Goal: Task Accomplishment & Management: Complete application form

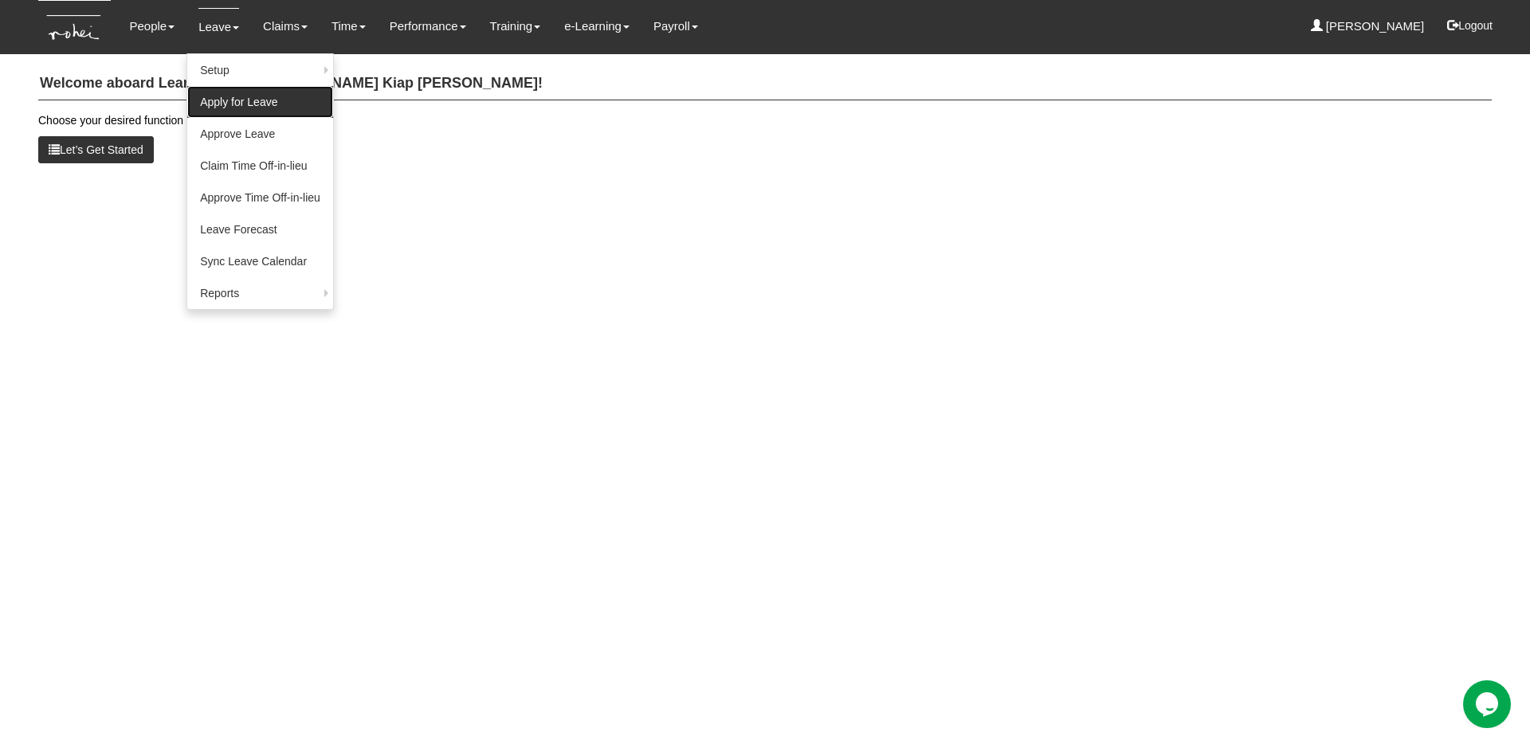
click at [238, 93] on link "Apply for Leave" at bounding box center [260, 102] width 146 height 32
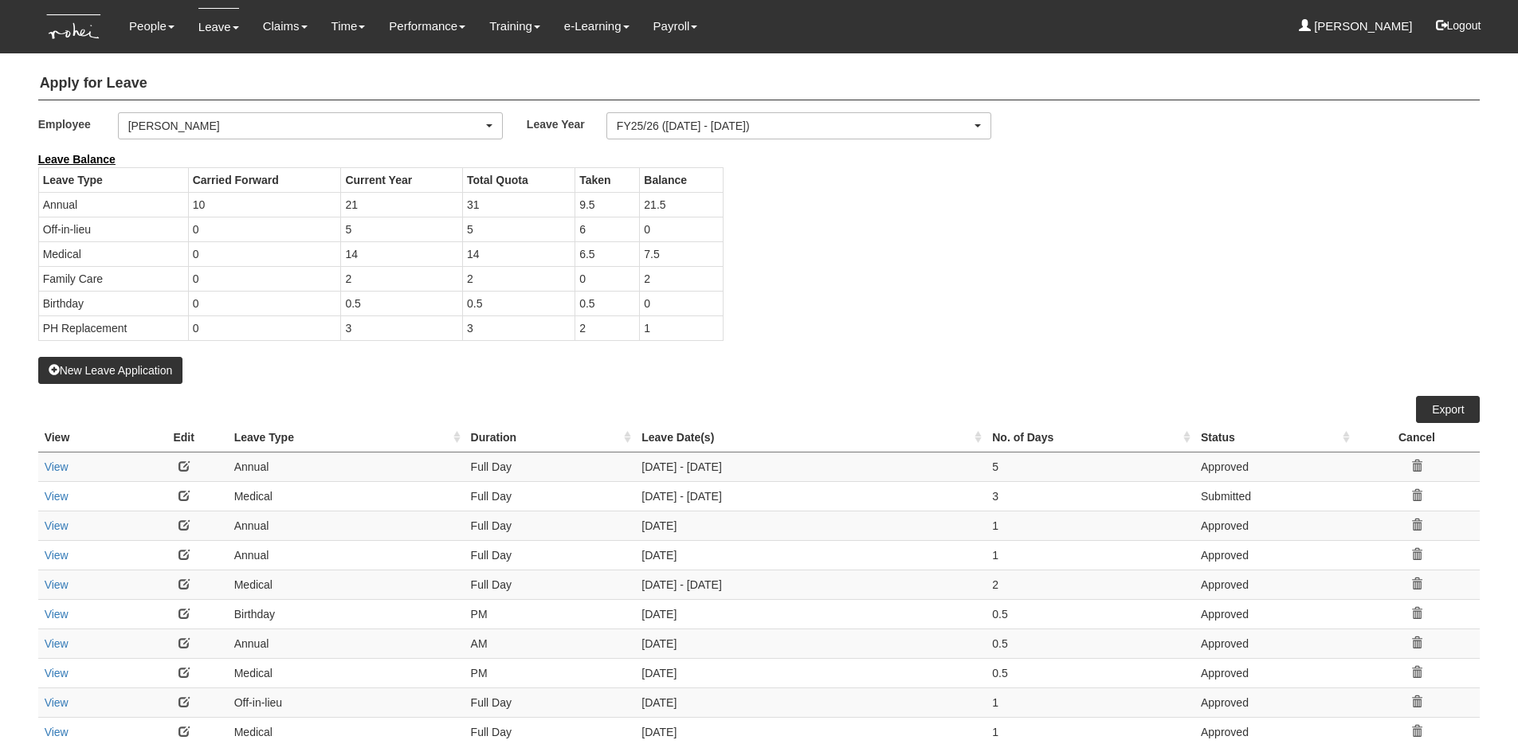
select select "50"
click at [245, 136] on div "[PERSON_NAME]" at bounding box center [310, 125] width 383 height 25
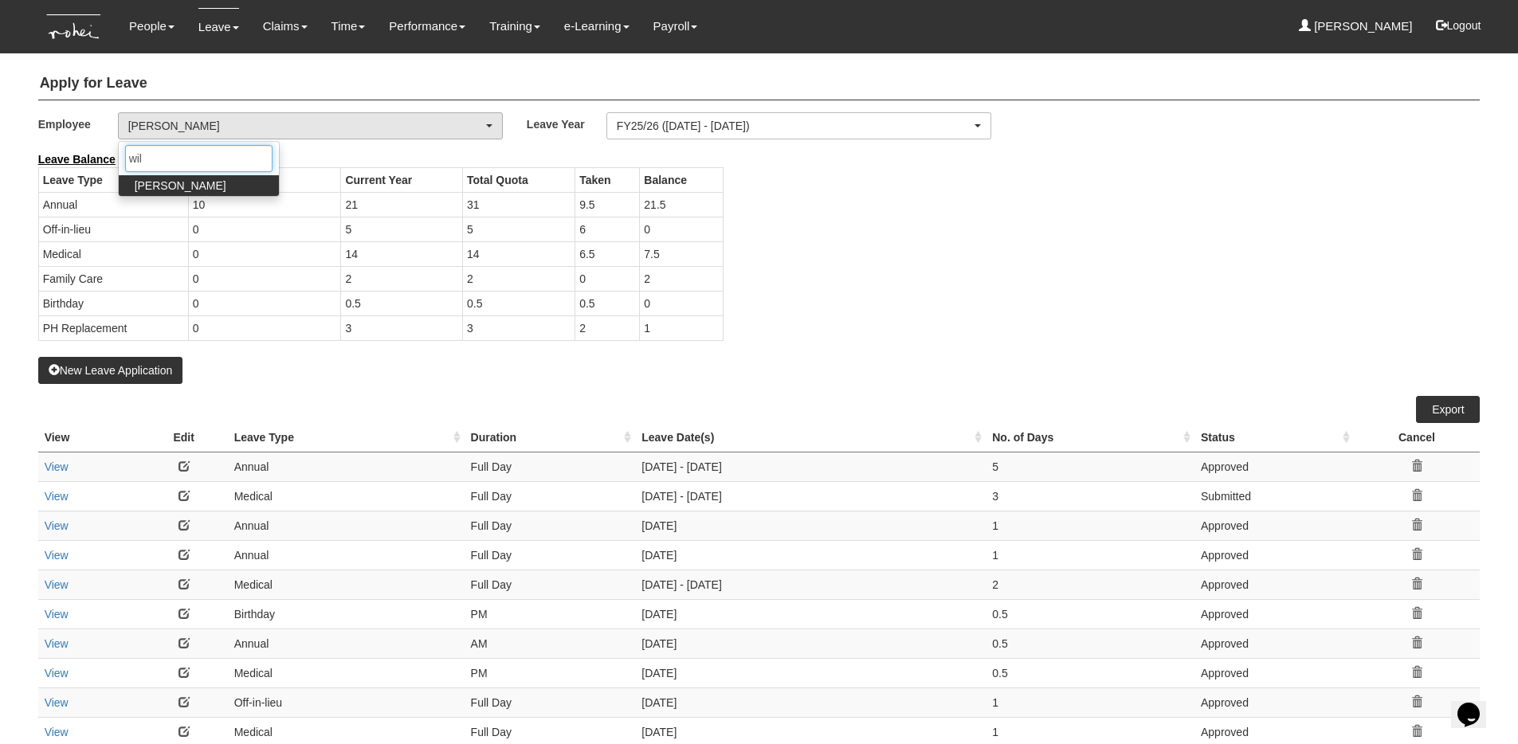
type input "wils"
select select "ccafec28-a8fe-4f34-a56e-8b9c3db2064a"
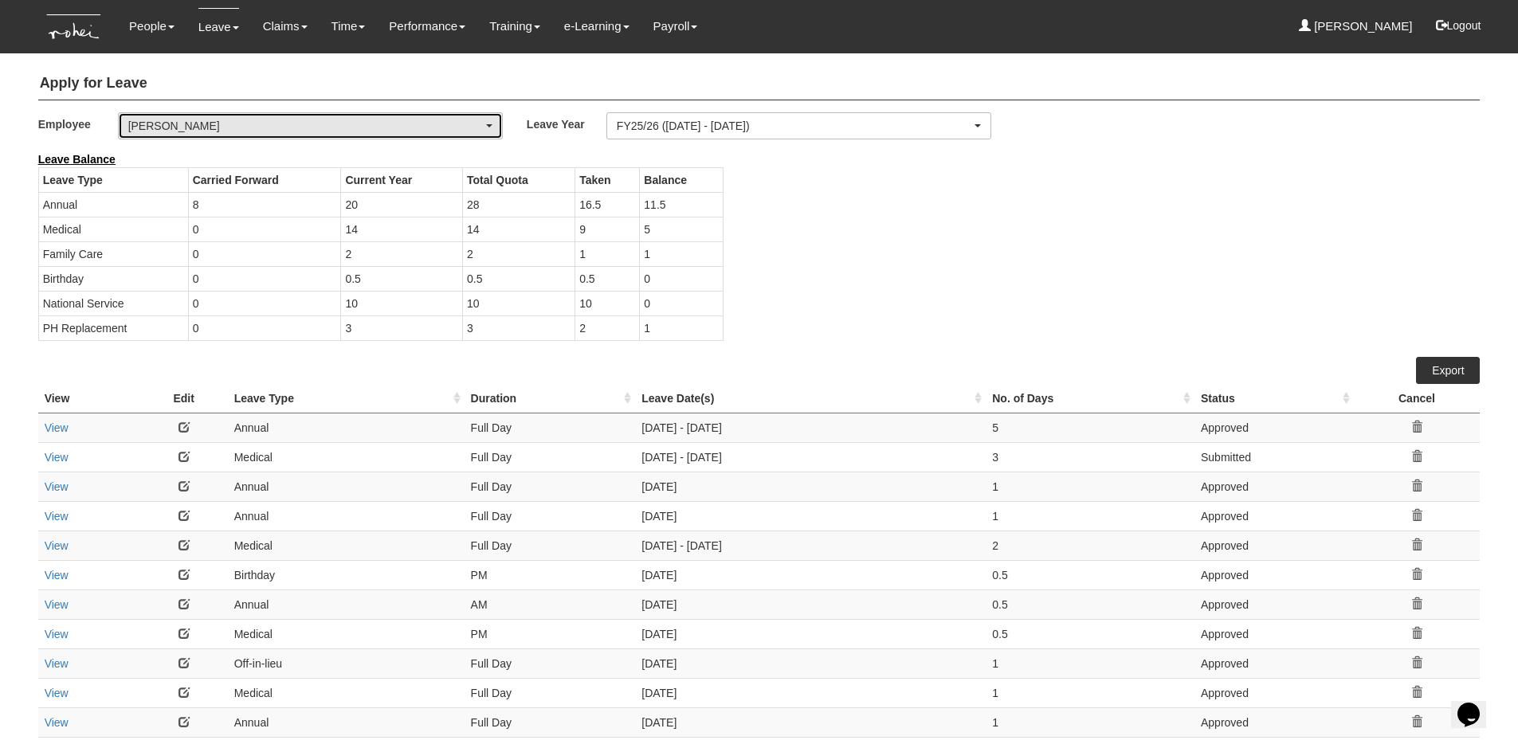
select select "50"
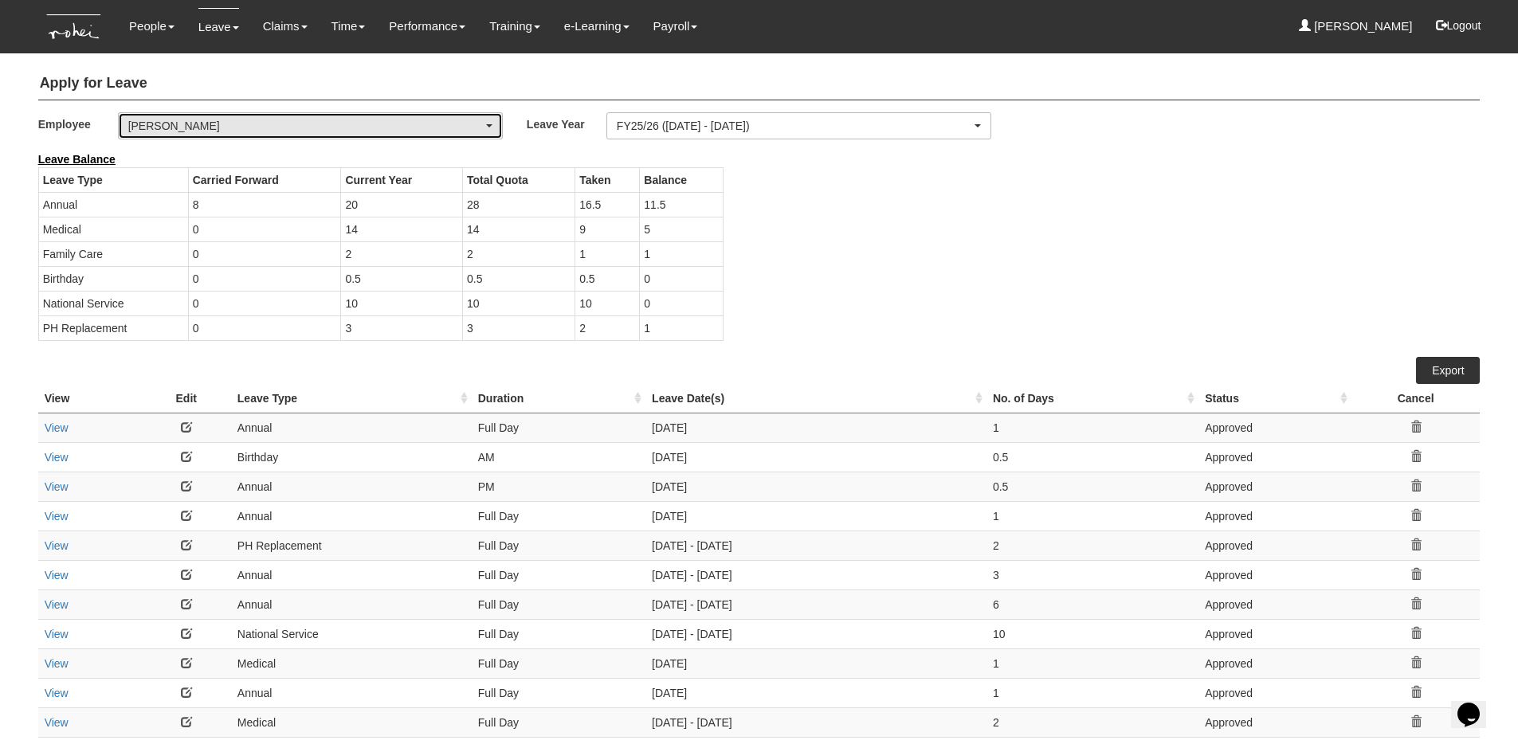
scroll to position [10, 0]
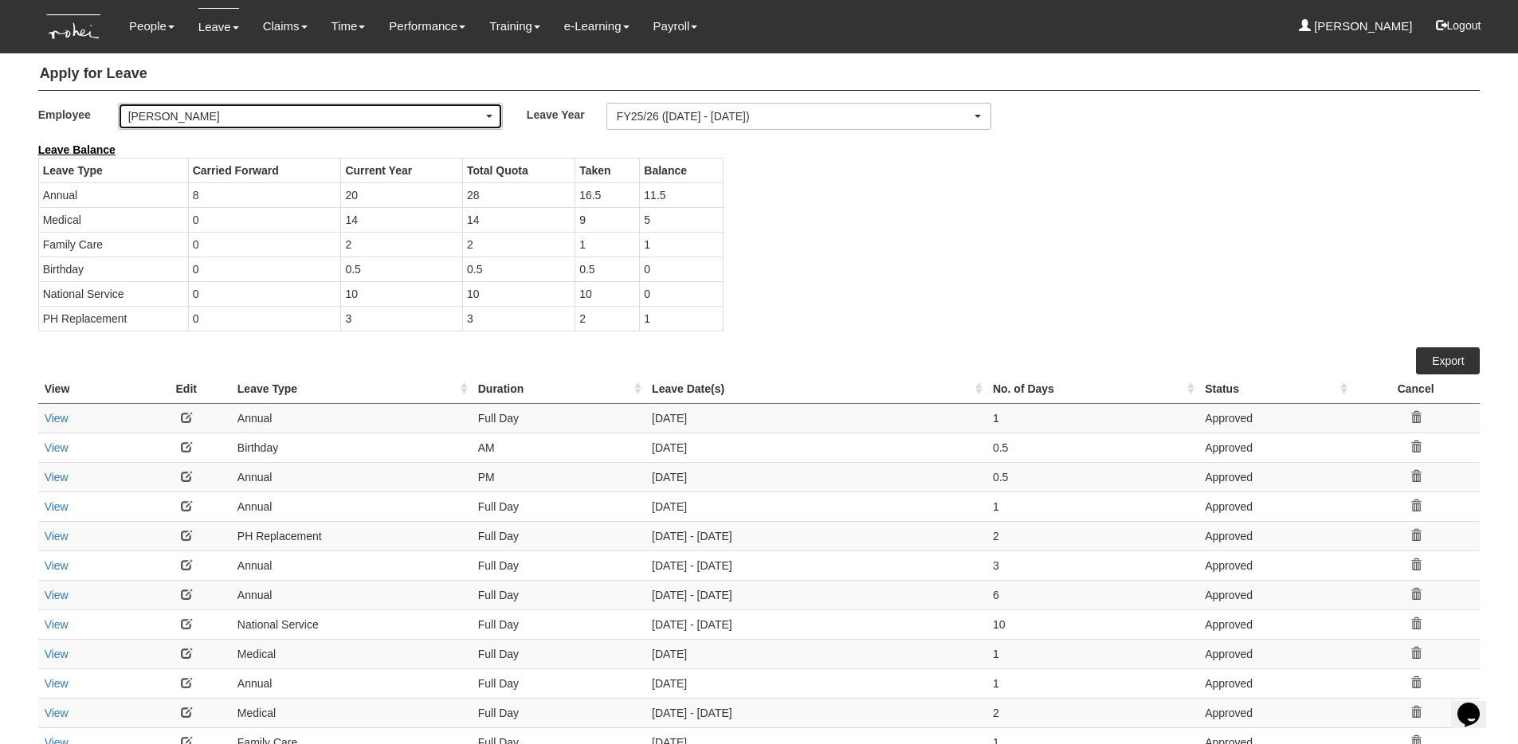
click at [438, 115] on div "[PERSON_NAME]" at bounding box center [305, 116] width 355 height 16
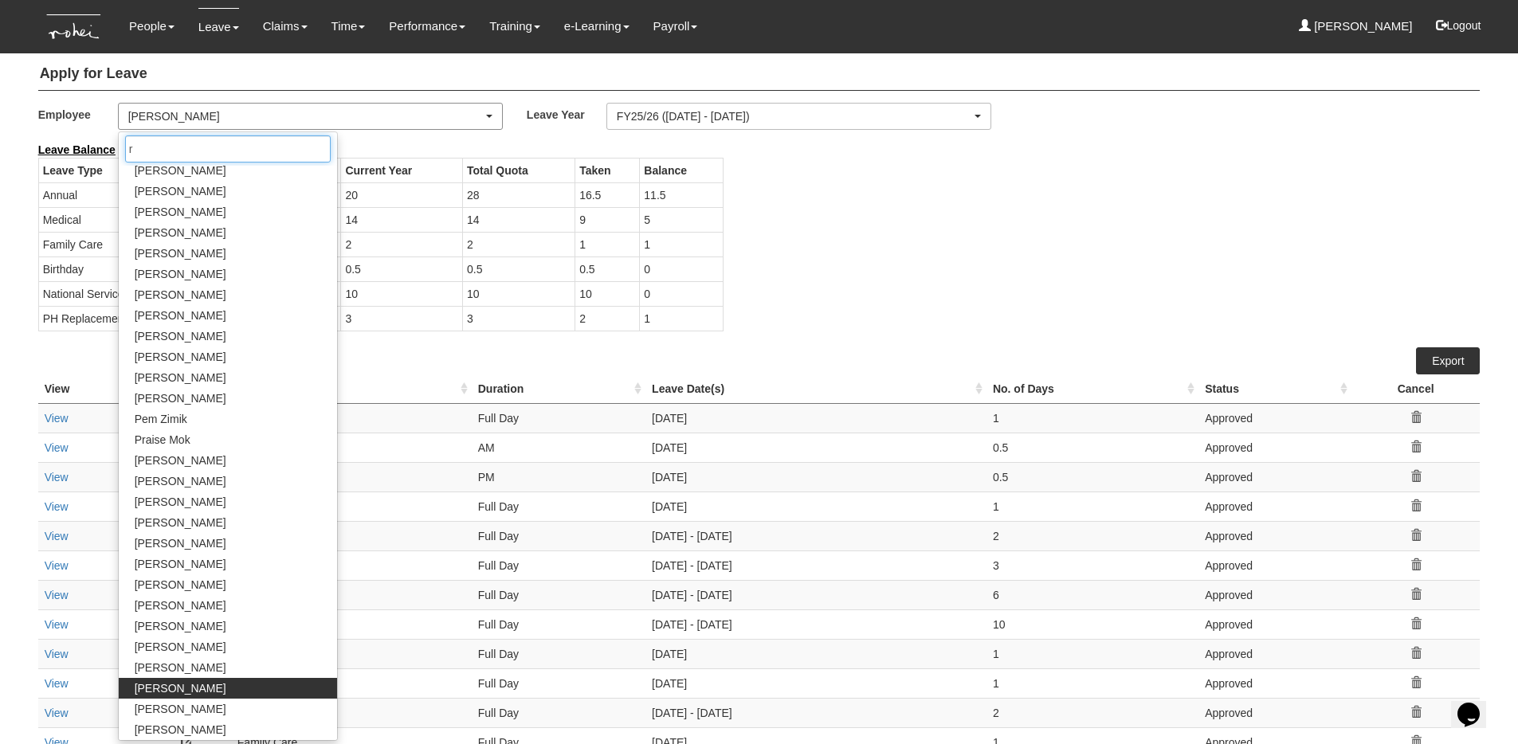
scroll to position [0, 0]
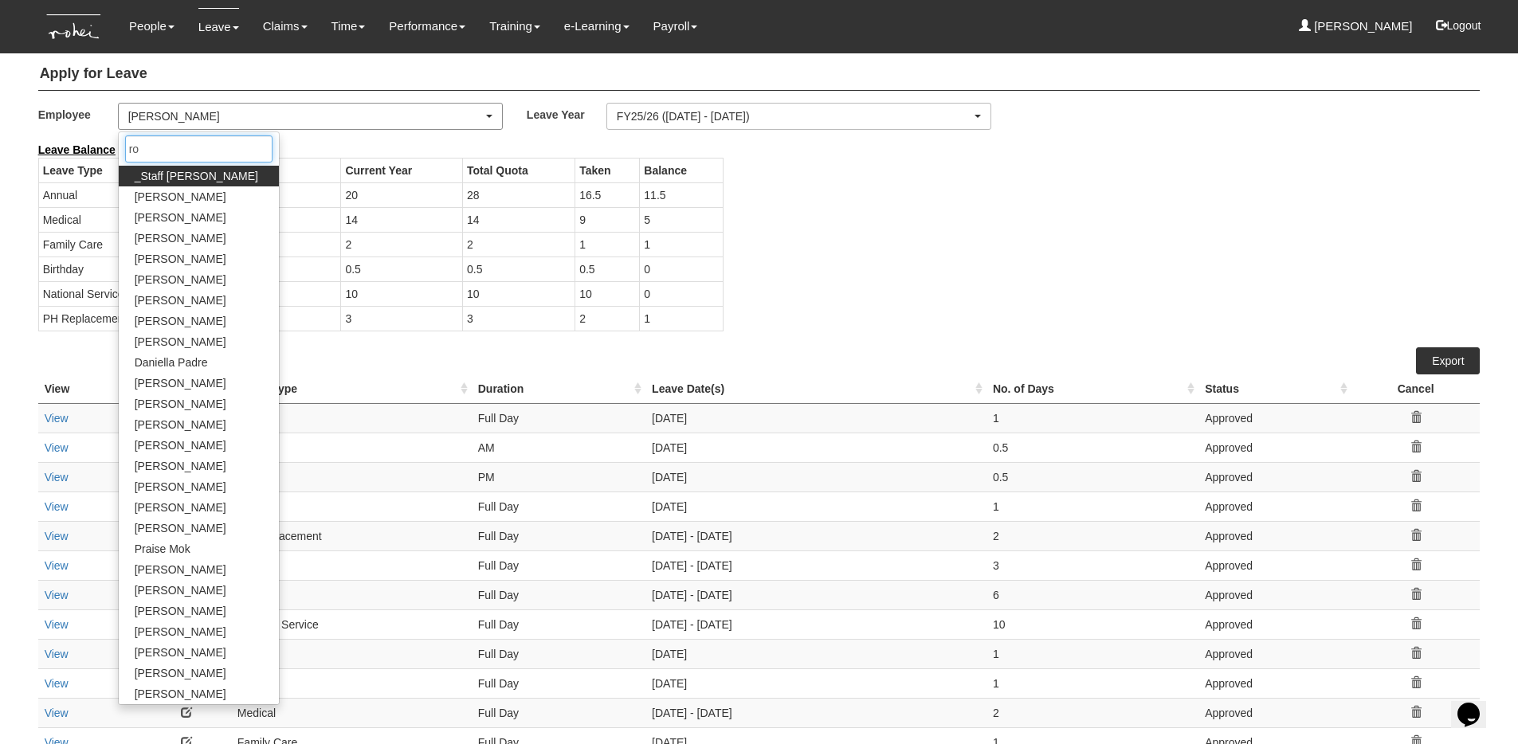
type input "[PERSON_NAME]"
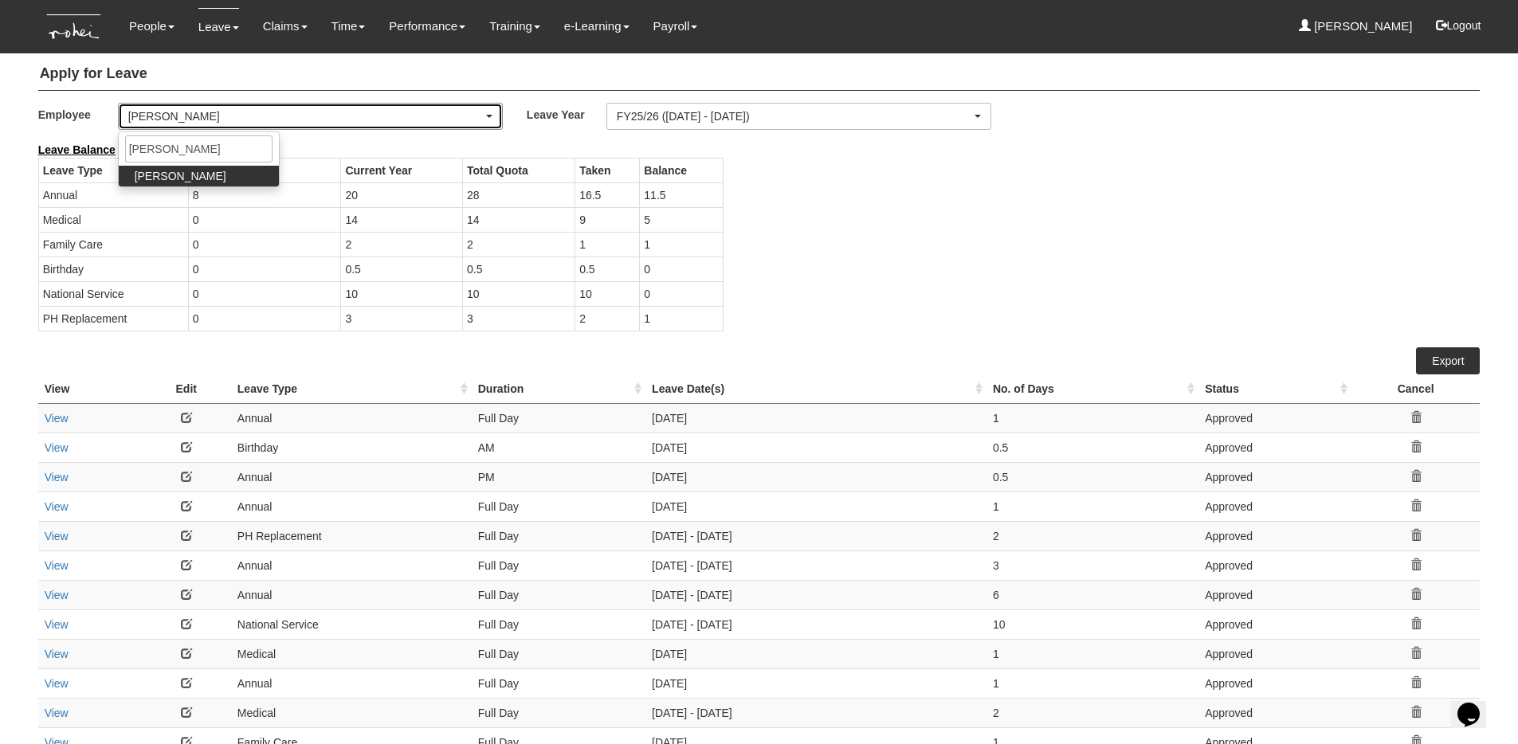
select select "5a253378-523a-4c52-9c83-550f69dab0df"
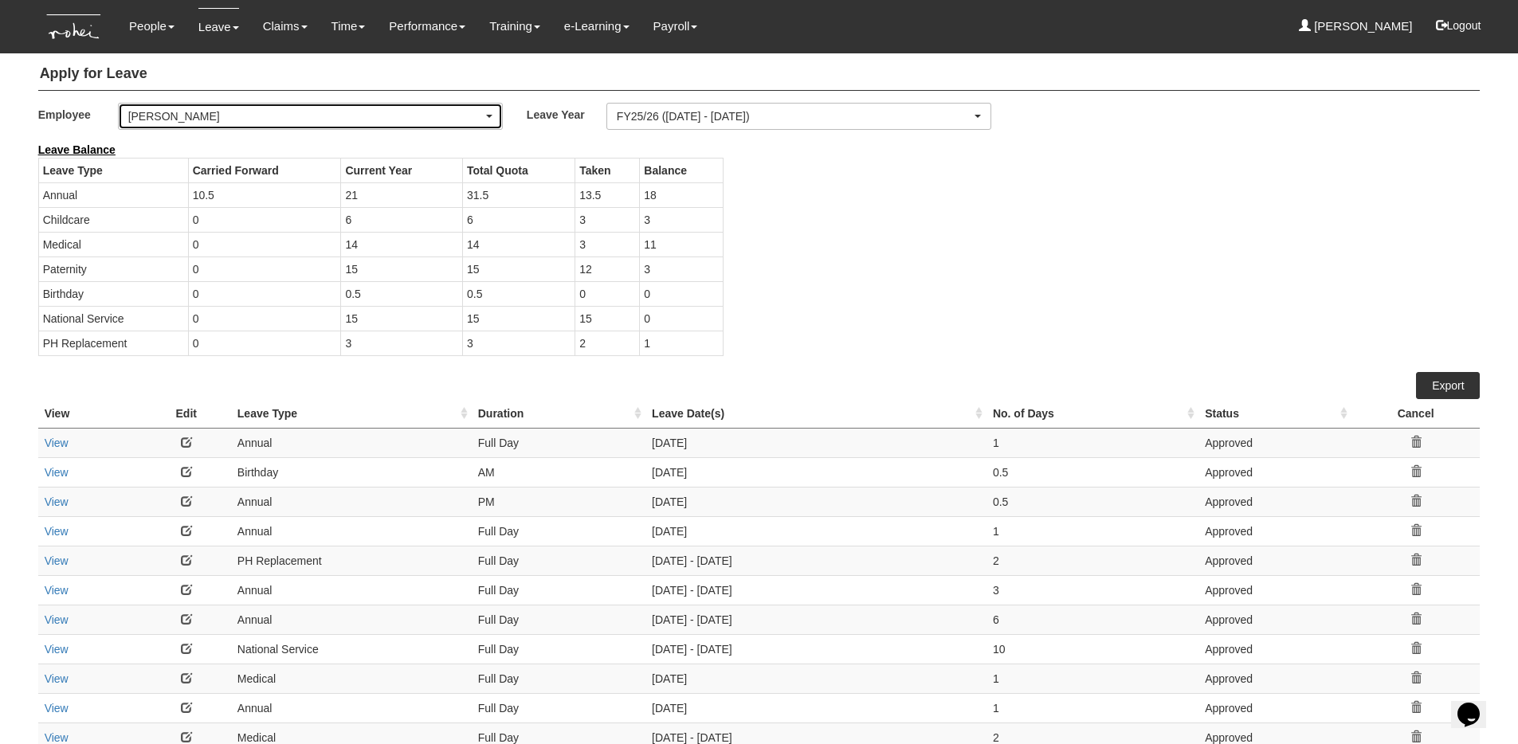
select select "50"
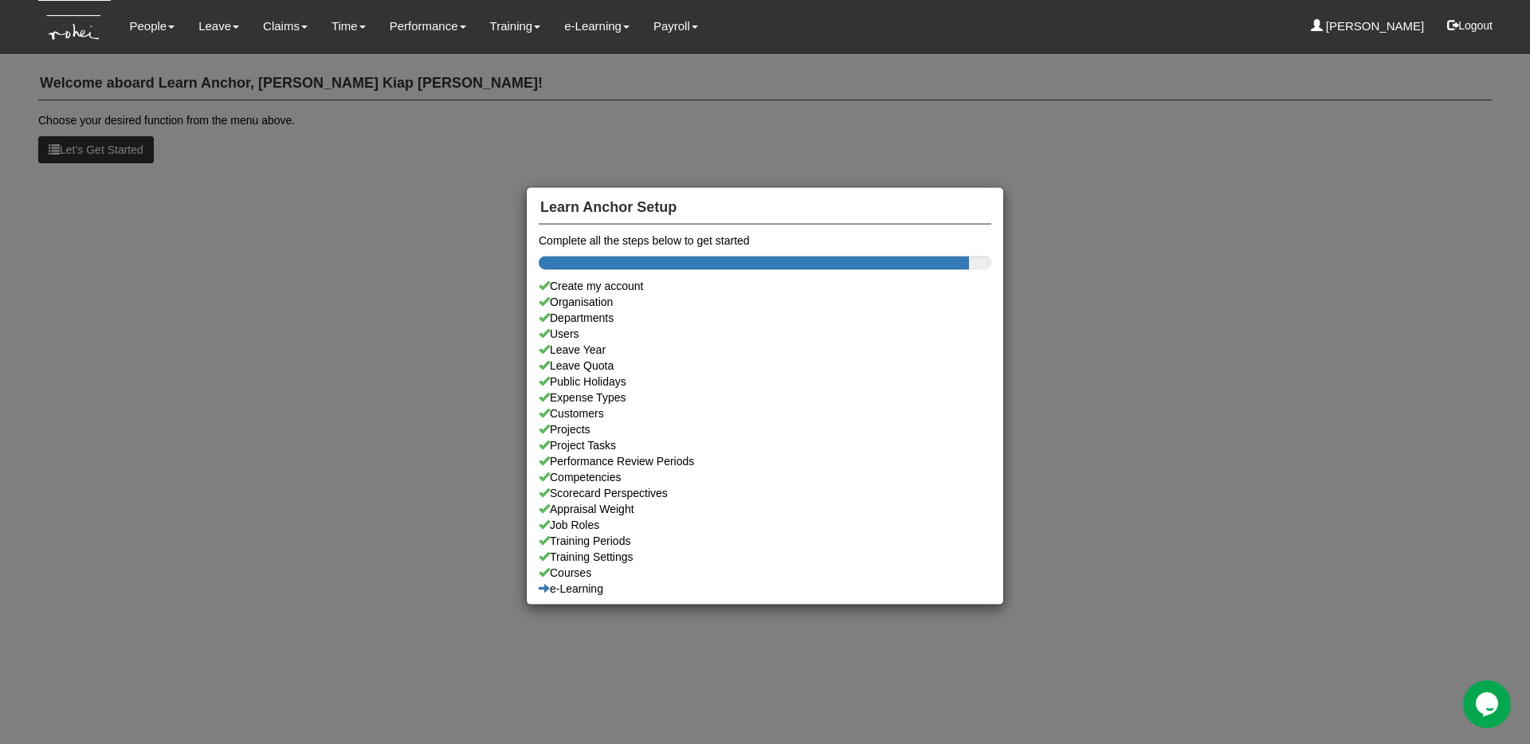
click at [347, 189] on div "Learn Anchor Setup Complete all the steps below to get started Create my accoun…" at bounding box center [765, 372] width 1530 height 744
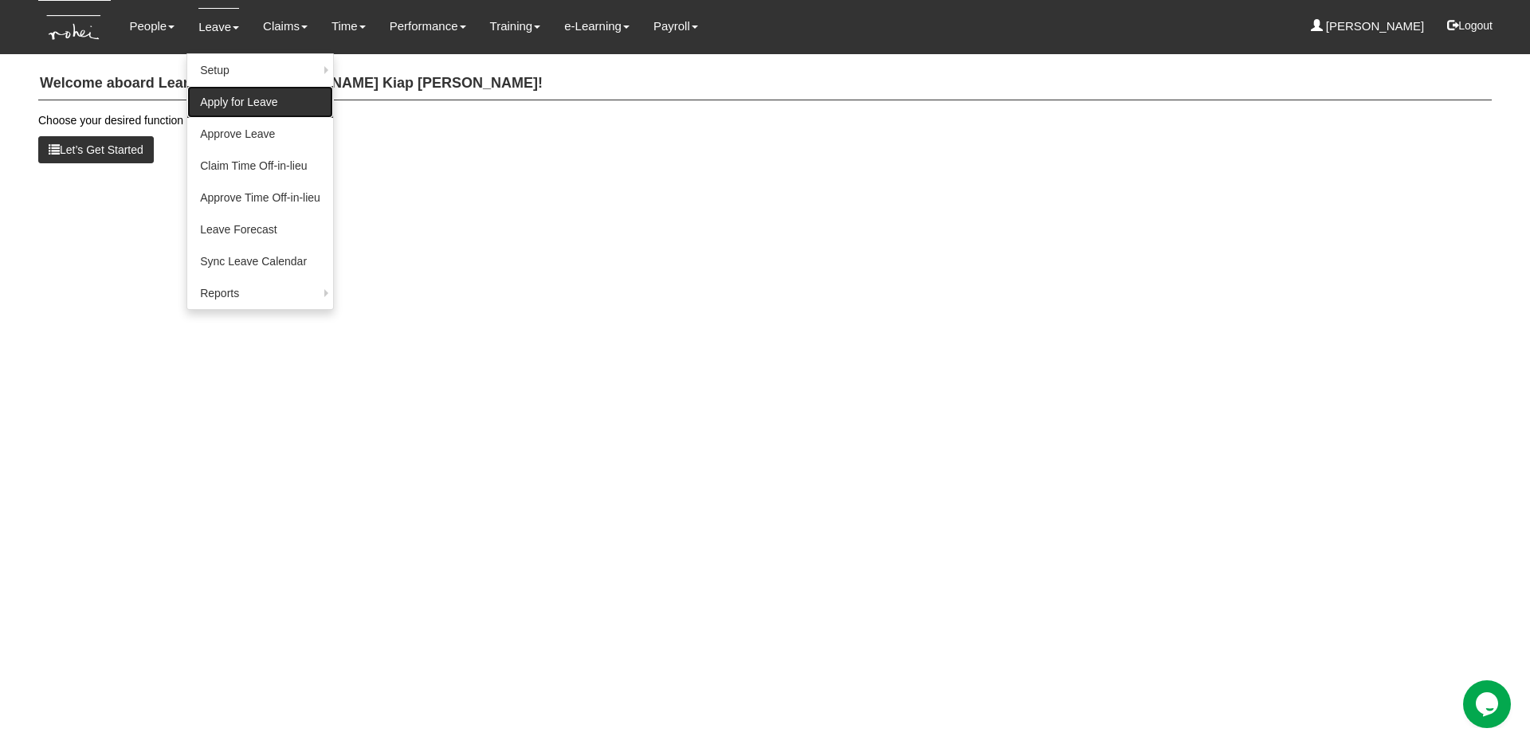
click at [289, 100] on link "Apply for Leave" at bounding box center [260, 102] width 146 height 32
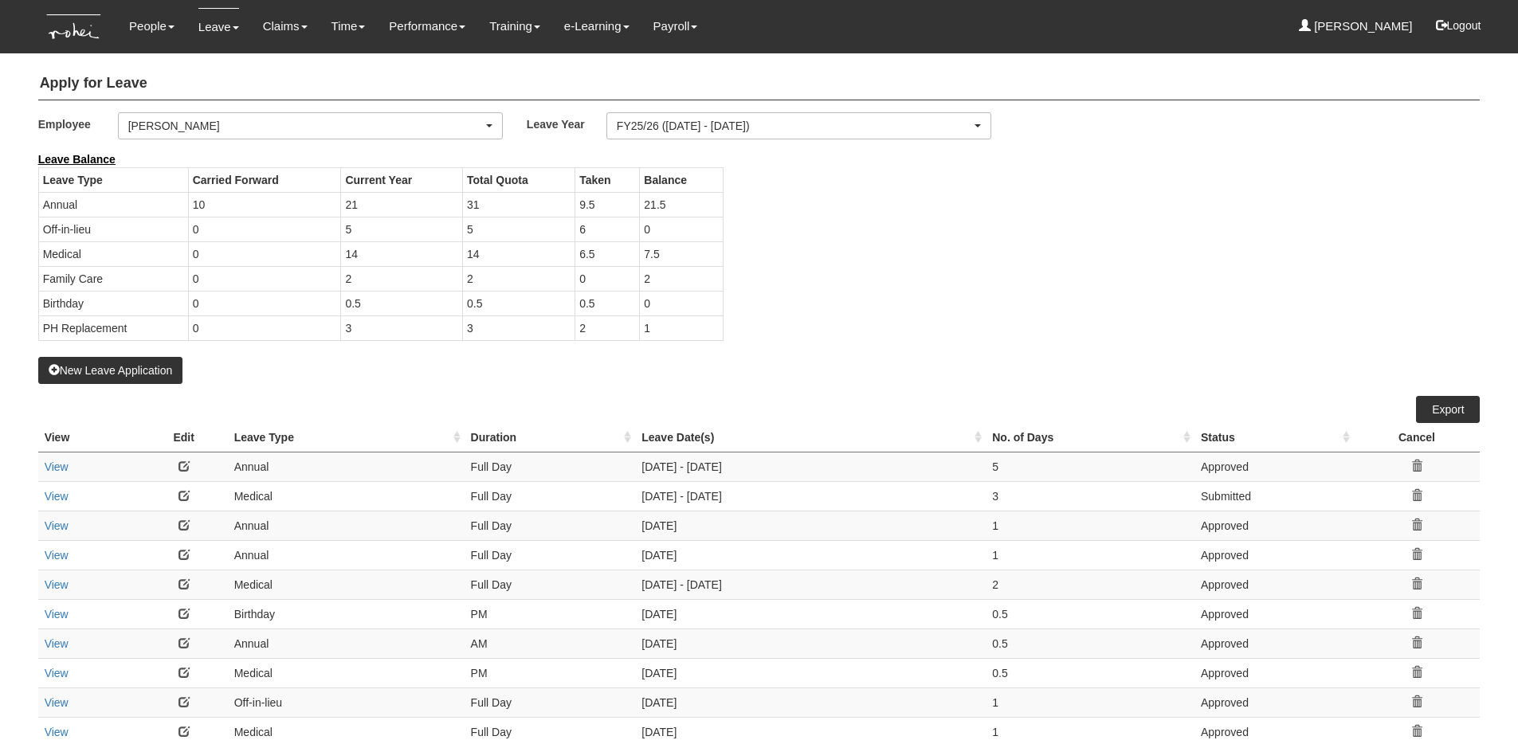
select select "50"
